Goal: Navigation & Orientation: Find specific page/section

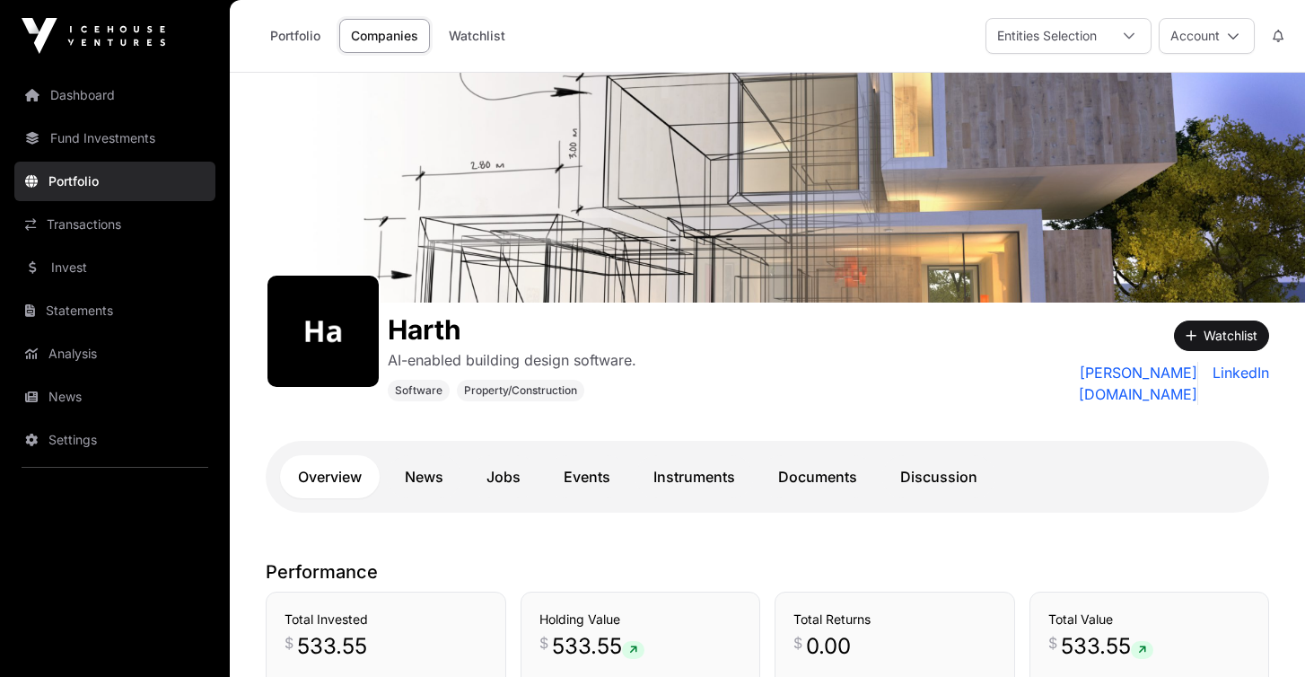
click at [81, 105] on link "Dashboard" at bounding box center [114, 94] width 201 height 39
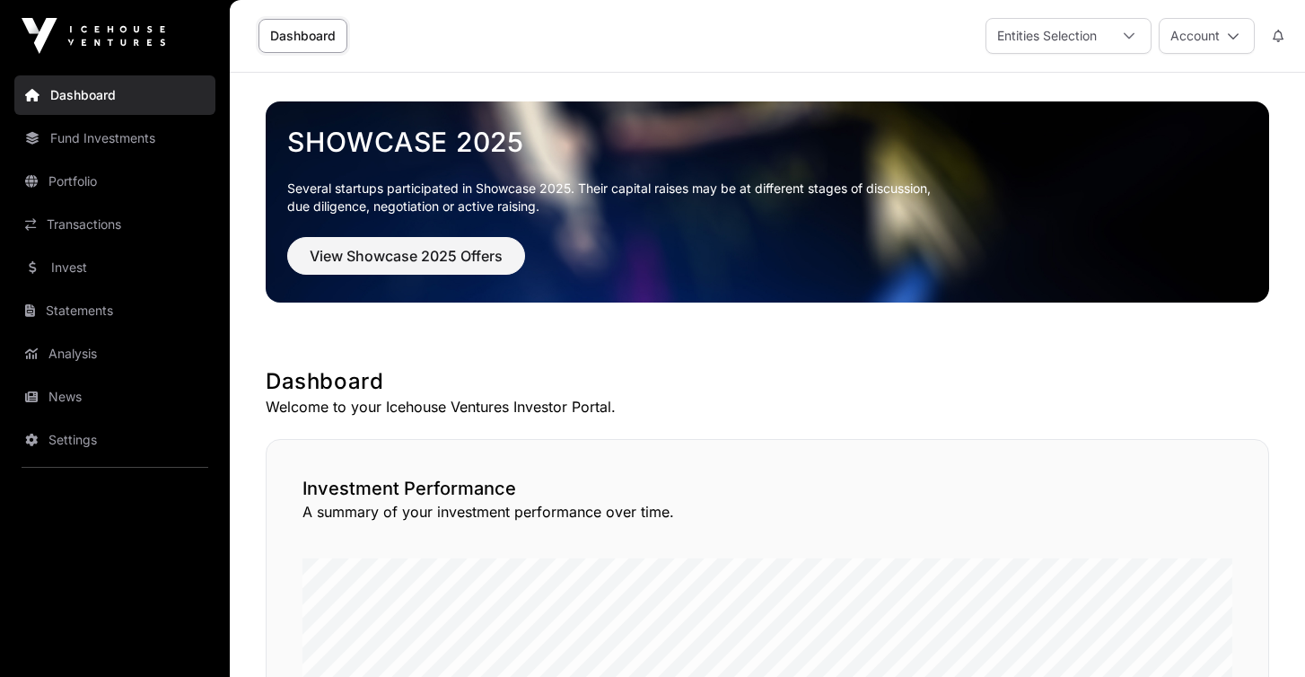
click at [118, 138] on link "Fund Investments" at bounding box center [114, 137] width 201 height 39
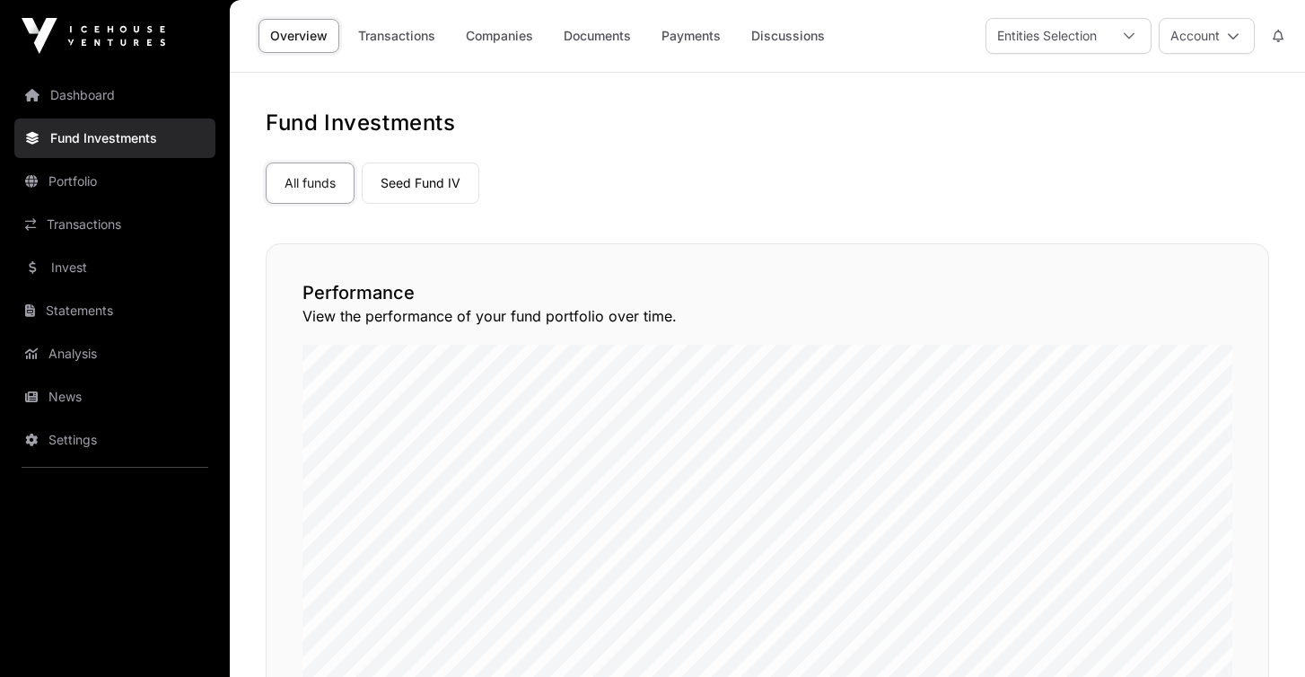
click at [584, 33] on link "Documents" at bounding box center [597, 36] width 91 height 34
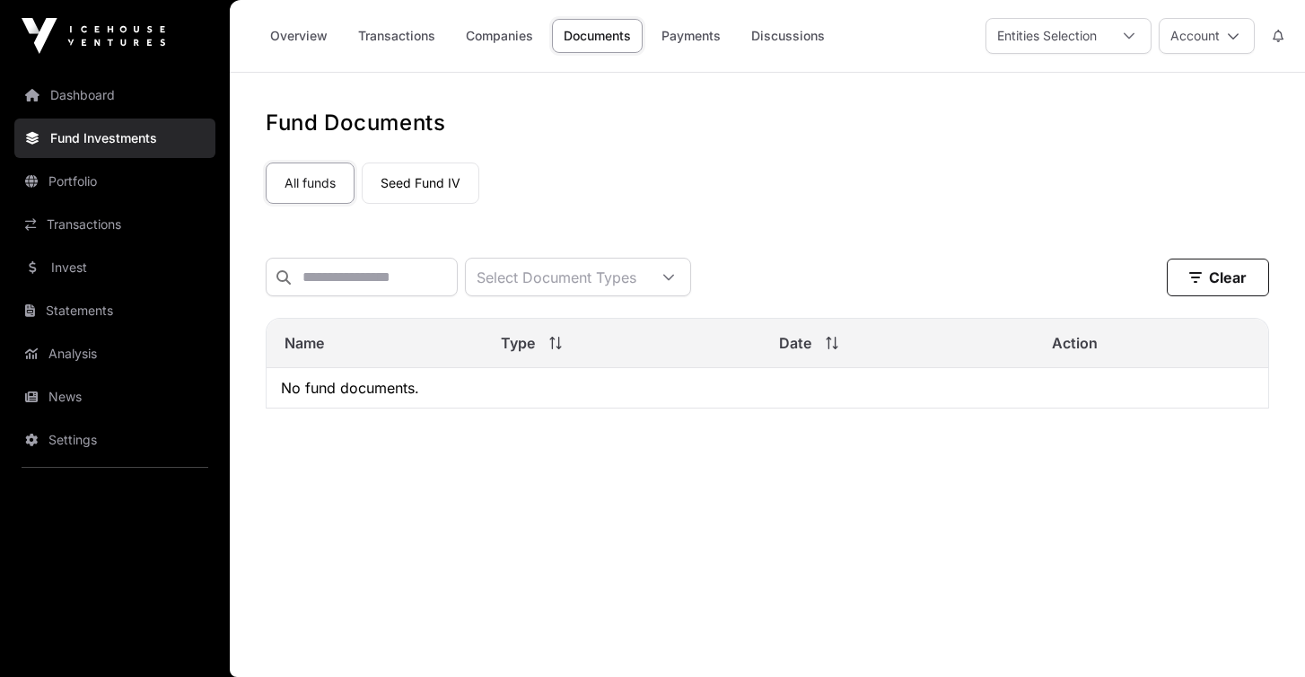
click at [96, 219] on link "Transactions" at bounding box center [114, 224] width 201 height 39
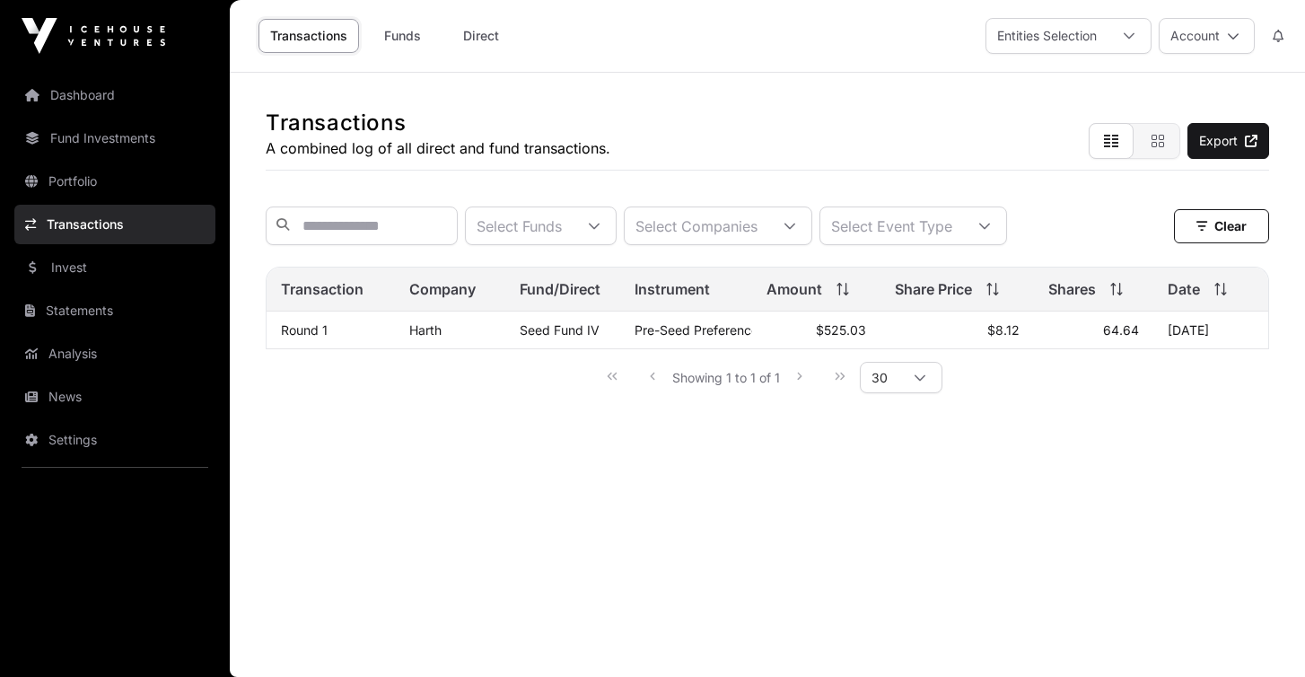
click at [88, 264] on link "Invest" at bounding box center [114, 267] width 201 height 39
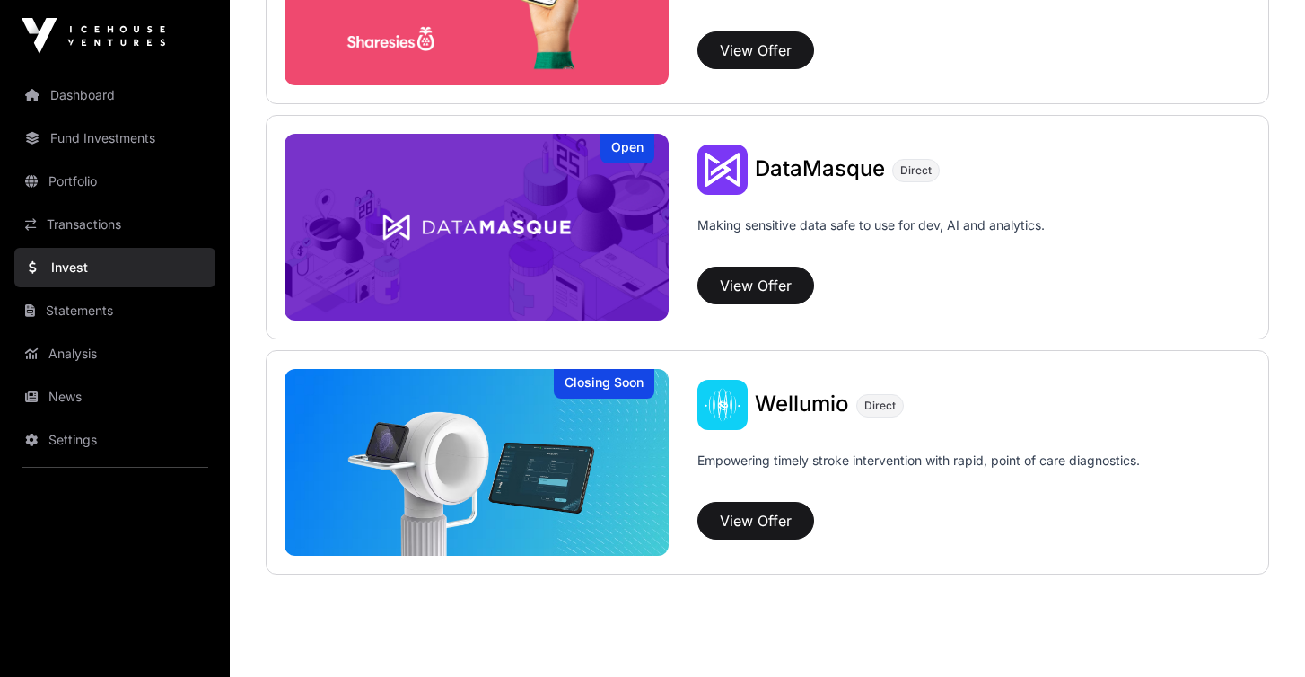
scroll to position [2516, 0]
